Goal: Task Accomplishment & Management: Complete application form

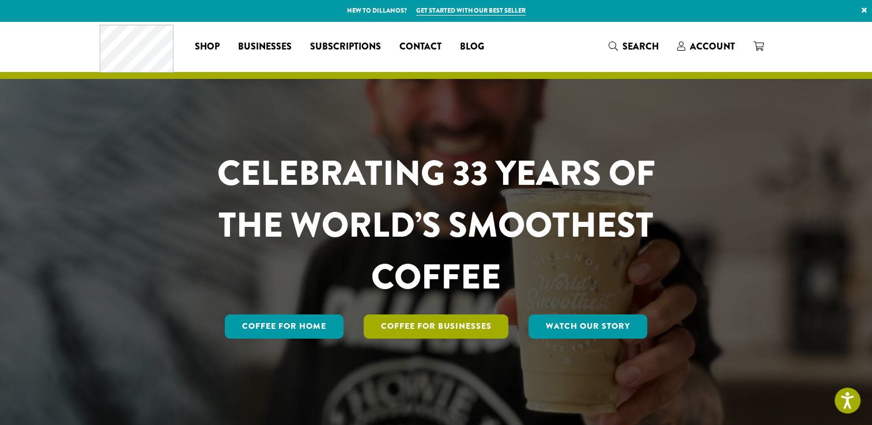
click at [459, 324] on link "Coffee For Businesses" at bounding box center [436, 327] width 145 height 24
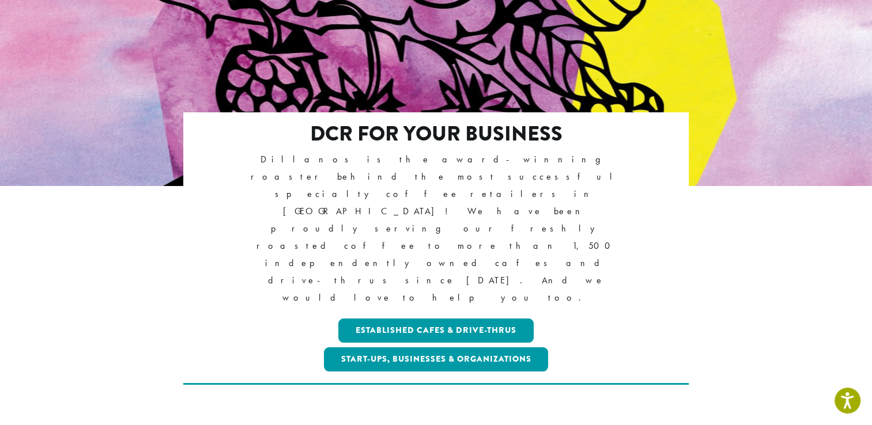
scroll to position [152, 0]
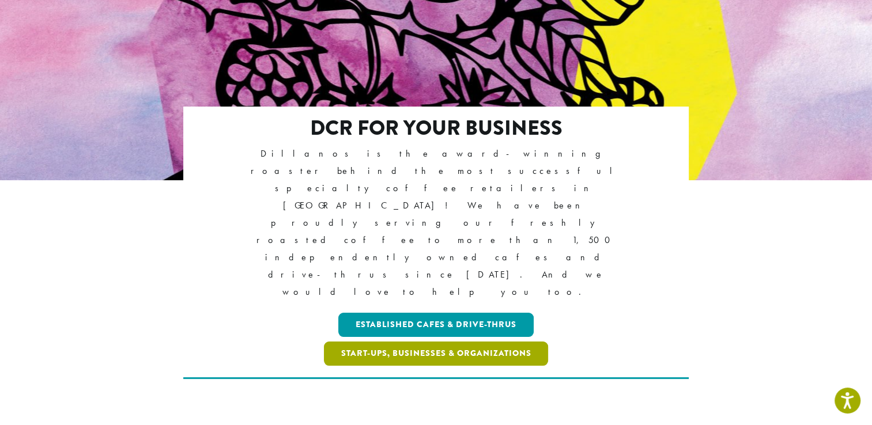
click at [429, 342] on link "Start-ups, Businesses & Organizations" at bounding box center [436, 354] width 225 height 24
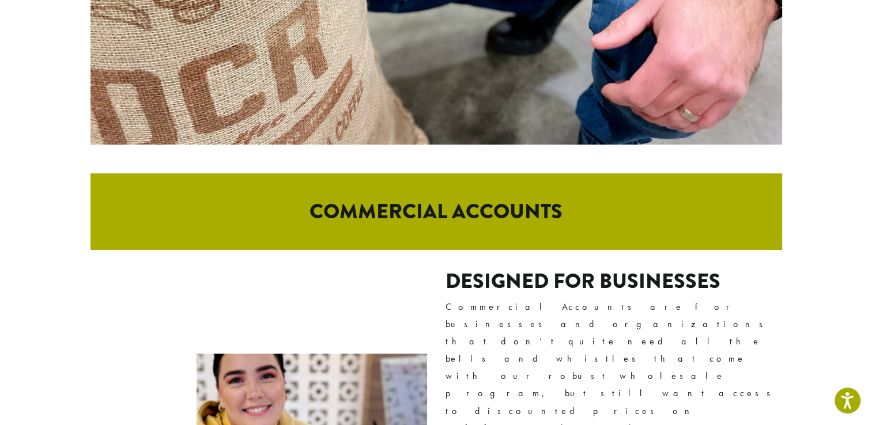
scroll to position [481, 0]
